Goal: Task Accomplishment & Management: Manage account settings

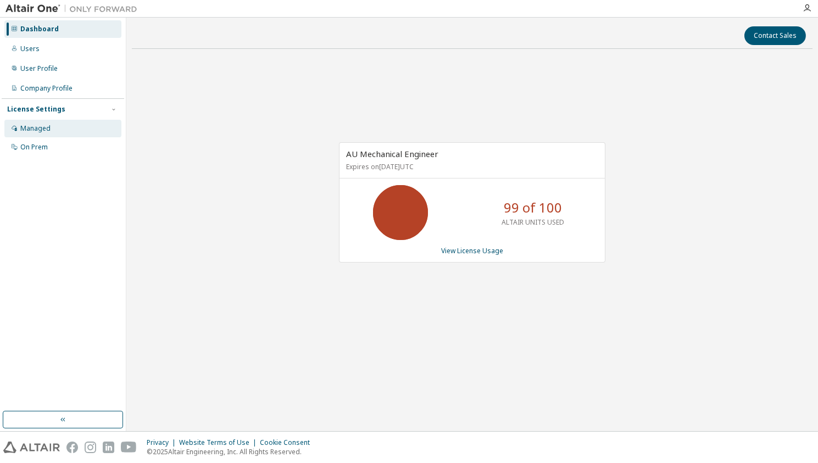
click at [52, 137] on div "Managed" at bounding box center [62, 129] width 117 height 18
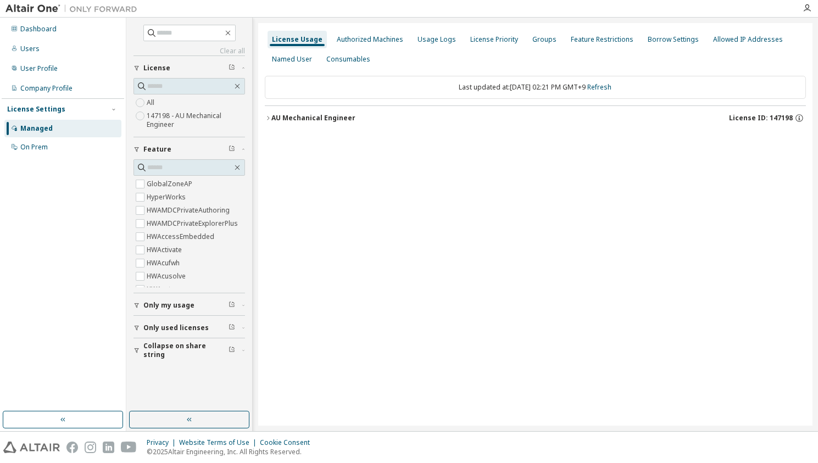
click at [388, 124] on button "AU Mechanical Engineer License ID: 147198" at bounding box center [535, 118] width 541 height 24
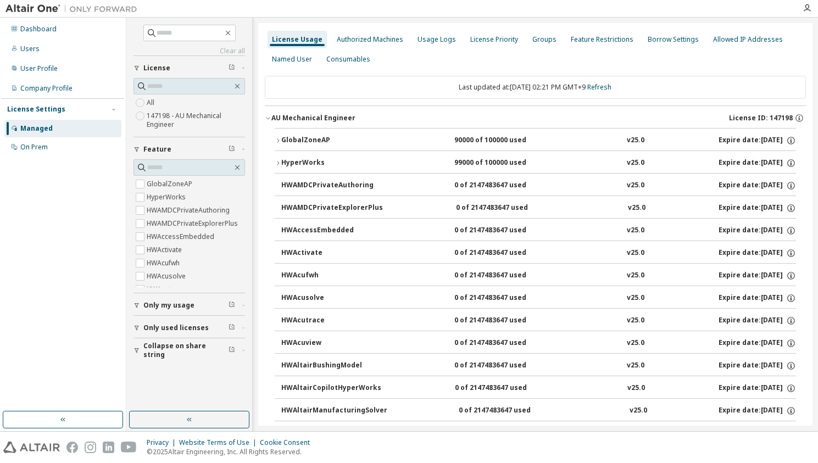
click at [330, 160] on div "HyperWorks" at bounding box center [330, 163] width 99 height 10
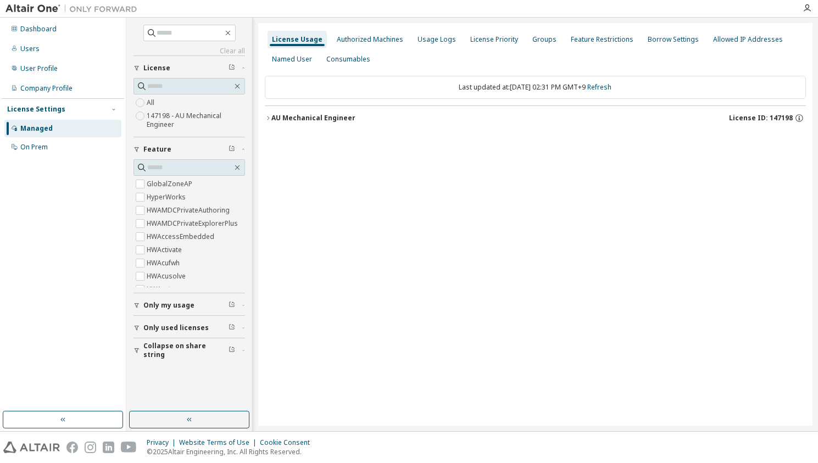
click at [319, 112] on button "AU Mechanical Engineer License ID: 147198" at bounding box center [535, 118] width 541 height 24
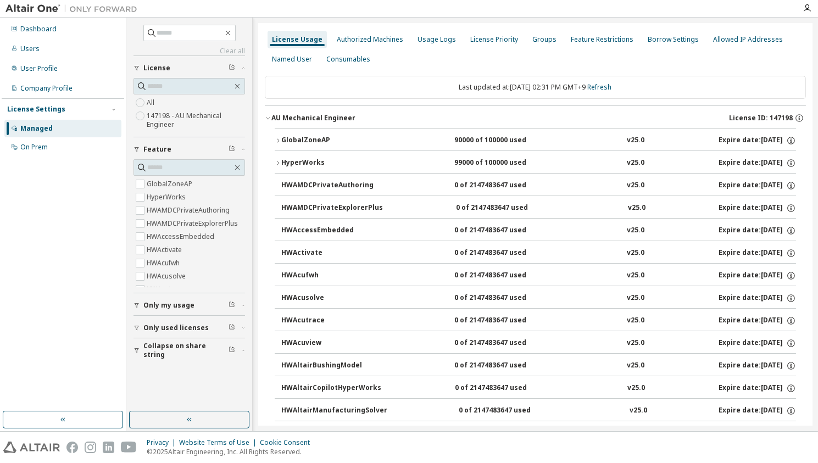
click at [331, 138] on div "GlobalZoneAP" at bounding box center [330, 141] width 99 height 10
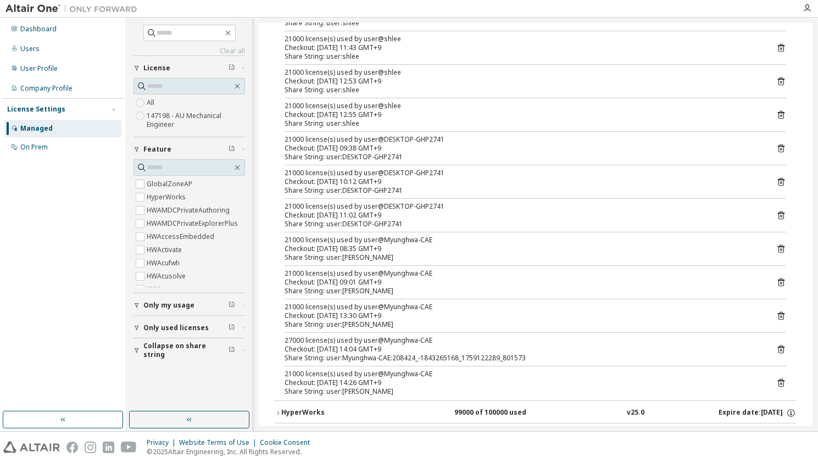
scroll to position [90, 0]
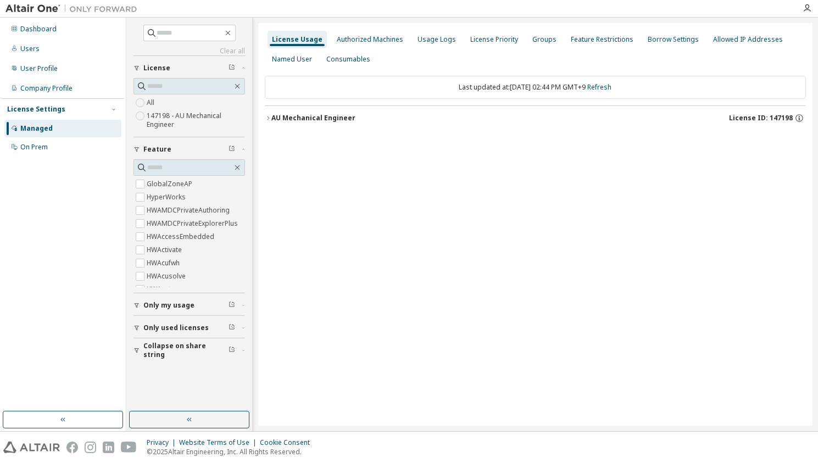
click at [390, 119] on div "AU Mechanical Engineer License ID: 147198" at bounding box center [538, 118] width 535 height 10
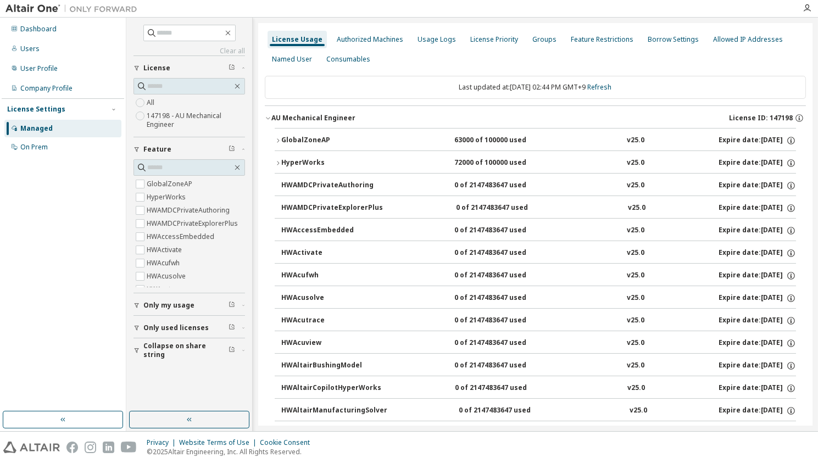
click at [364, 143] on div "GlobalZoneAP" at bounding box center [330, 141] width 99 height 10
